Goal: Entertainment & Leisure: Consume media (video, audio)

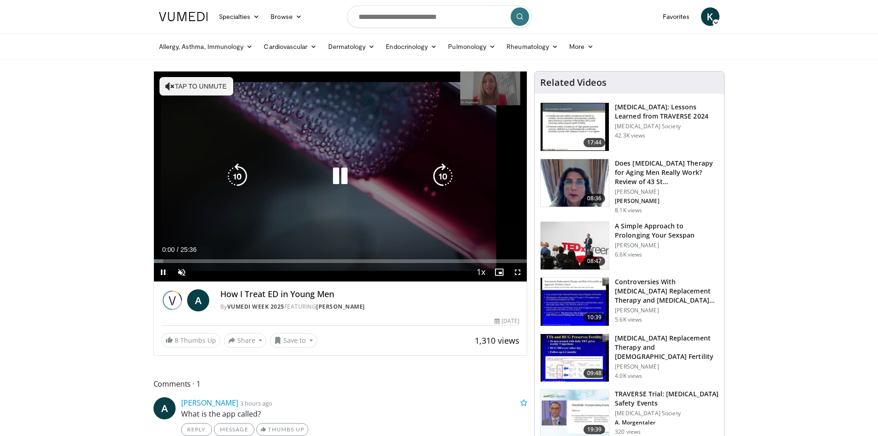
click at [193, 77] on button "Tap to unmute" at bounding box center [196, 86] width 74 height 18
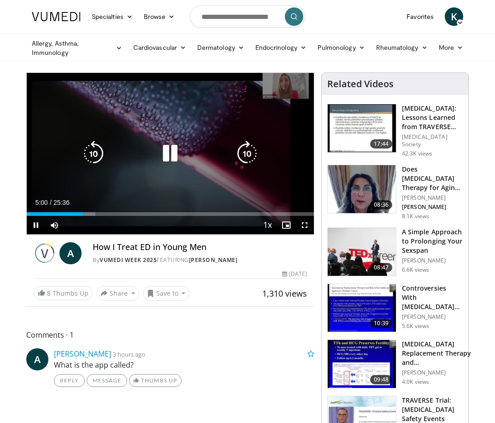
click at [97, 151] on icon "Video Player" at bounding box center [94, 154] width 26 height 26
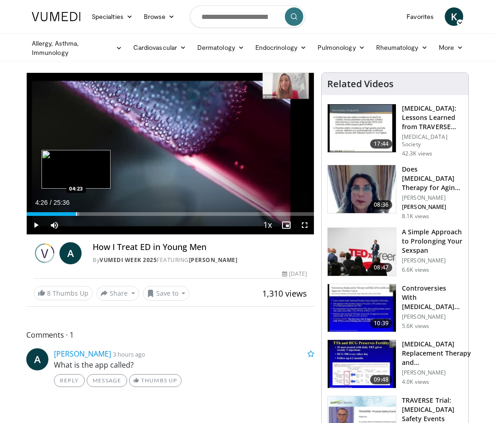
click at [77, 215] on div "Progress Bar" at bounding box center [76, 214] width 1 height 4
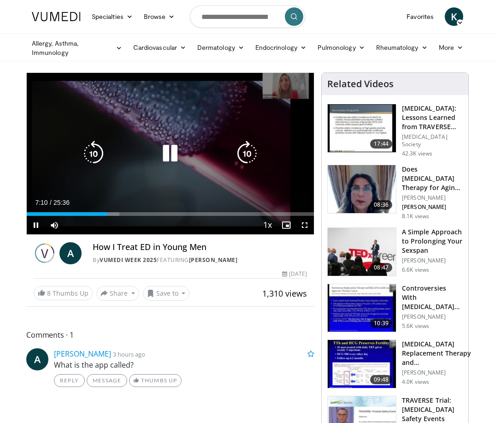
click at [165, 154] on icon "Video Player" at bounding box center [170, 154] width 26 height 26
